Goal: Check status

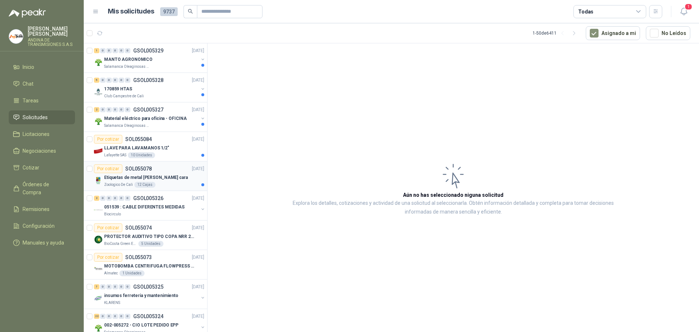
click at [147, 168] on p "SOL055078" at bounding box center [138, 168] width 27 height 5
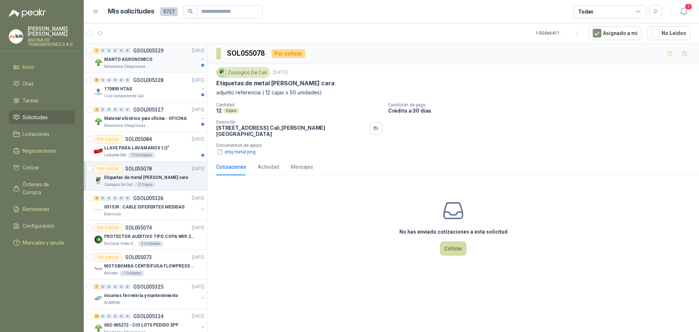
click at [158, 50] on p "GSOL005329" at bounding box center [148, 50] width 30 height 5
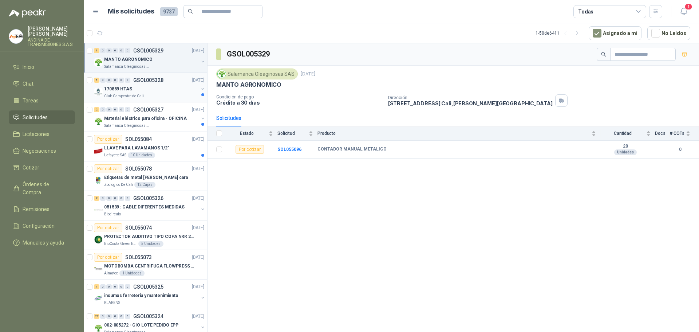
click at [154, 78] on p "GSOL005328" at bounding box center [148, 80] width 30 height 5
